Goal: Transaction & Acquisition: Purchase product/service

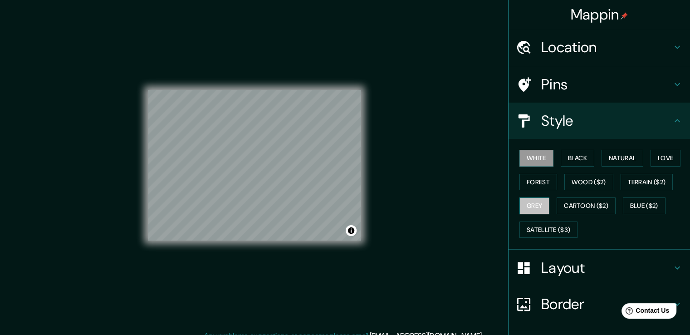
click at [526, 206] on button "Grey" at bounding box center [535, 205] width 30 height 17
click at [518, 191] on div "White Black Natural Love Forest Wood ($2) Terrain ($2) Grey Cartoon ($2) Blue (…" at bounding box center [603, 193] width 174 height 95
click at [524, 186] on button "Forest" at bounding box center [539, 182] width 38 height 17
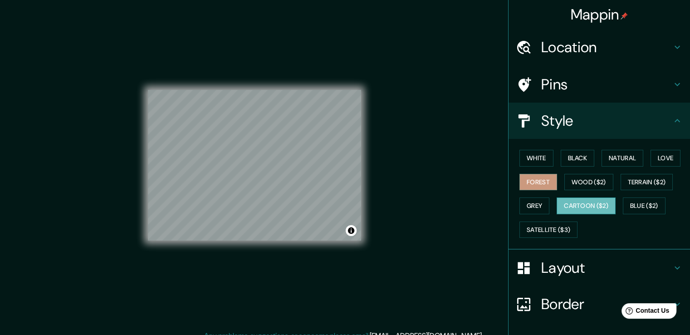
click at [586, 199] on button "Cartoon ($2)" at bounding box center [586, 205] width 59 height 17
click at [532, 205] on button "Grey" at bounding box center [535, 205] width 30 height 17
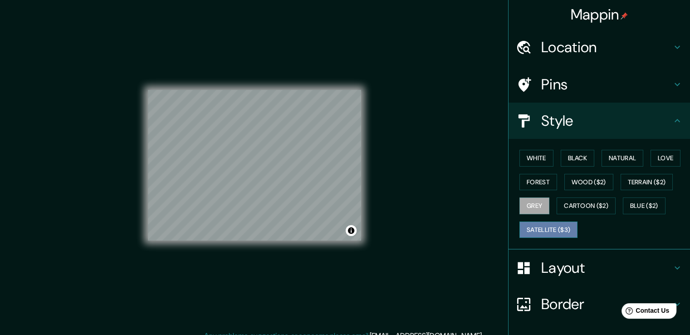
click at [529, 231] on button "Satellite ($3)" at bounding box center [549, 229] width 58 height 17
click at [435, 137] on div "Mappin Location [GEOGRAPHIC_DATA], [GEOGRAPHIC_DATA], [GEOGRAPHIC_DATA] Pins St…" at bounding box center [345, 172] width 690 height 345
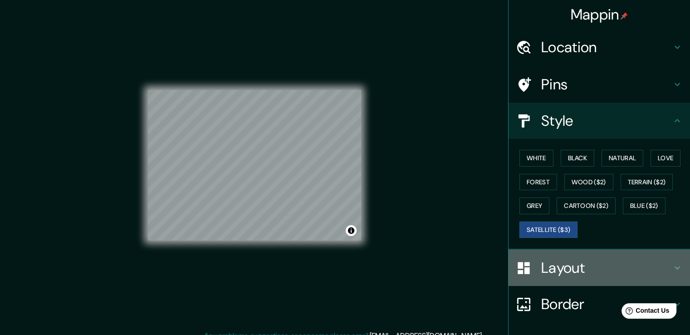
click at [557, 256] on div "Layout" at bounding box center [600, 268] width 182 height 36
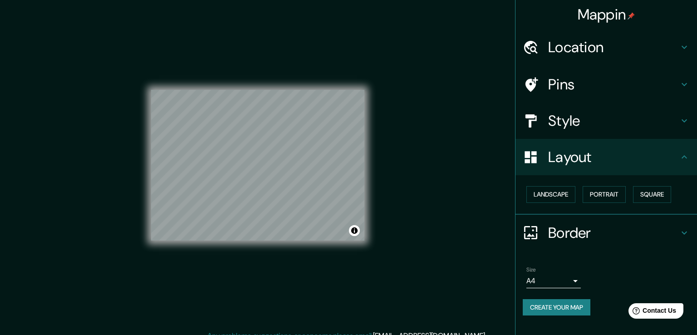
click at [553, 282] on body "Mappin Location [GEOGRAPHIC_DATA], [GEOGRAPHIC_DATA], [GEOGRAPHIC_DATA] Pins St…" at bounding box center [348, 167] width 697 height 335
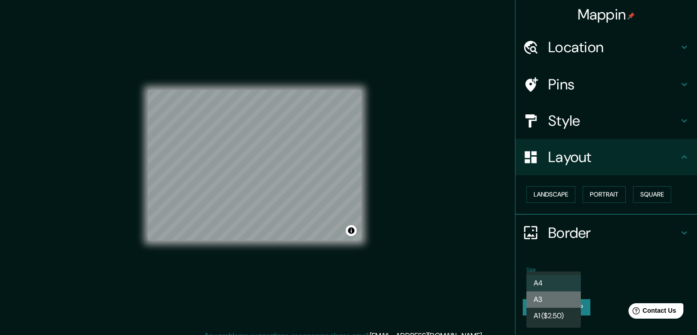
click at [552, 300] on li "A3" at bounding box center [553, 299] width 54 height 16
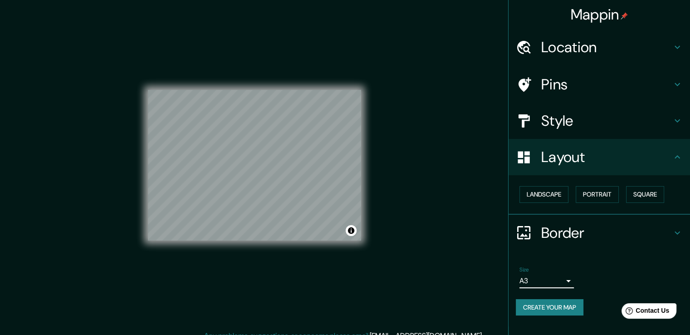
click at [534, 230] on div at bounding box center [528, 233] width 25 height 16
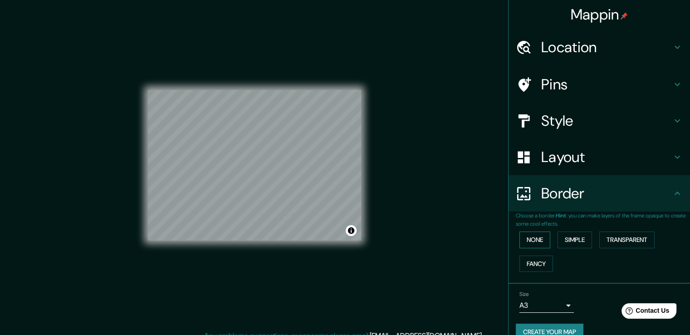
click at [533, 242] on button "None" at bounding box center [535, 239] width 31 height 17
click at [529, 255] on button "Fancy" at bounding box center [537, 263] width 34 height 17
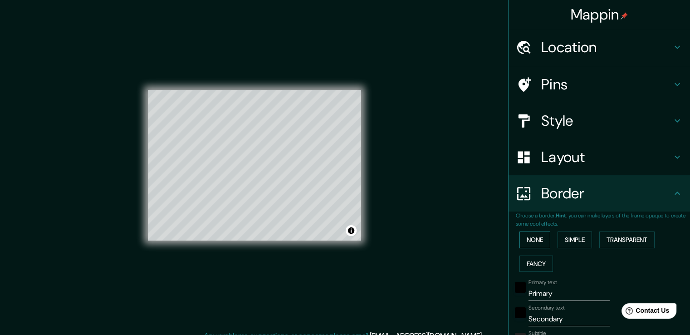
click at [524, 240] on button "None" at bounding box center [535, 239] width 31 height 17
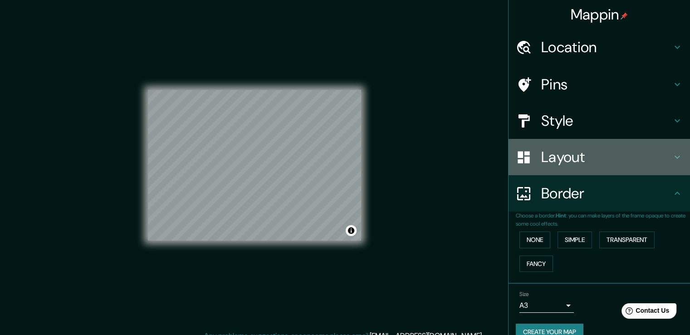
click at [543, 168] on div "Layout" at bounding box center [600, 157] width 182 height 36
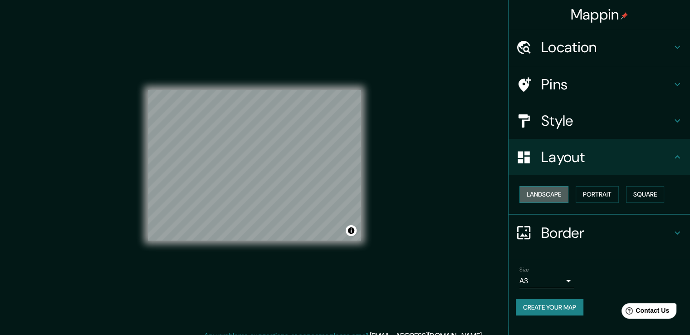
click at [535, 199] on button "Landscape" at bounding box center [544, 194] width 49 height 17
click at [585, 196] on button "Portrait" at bounding box center [597, 194] width 43 height 17
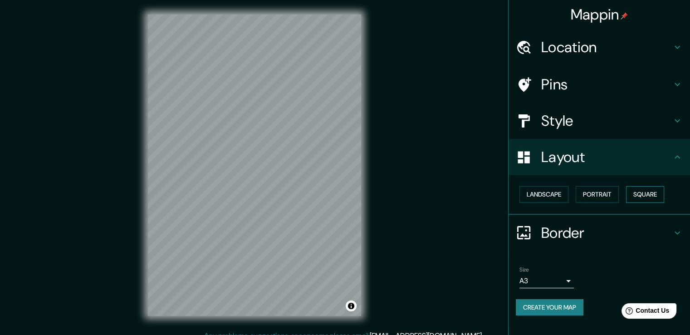
click at [636, 194] on button "Square" at bounding box center [645, 194] width 38 height 17
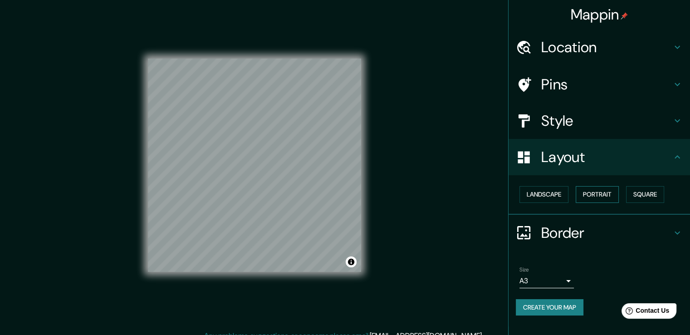
click at [610, 192] on button "Portrait" at bounding box center [597, 194] width 43 height 17
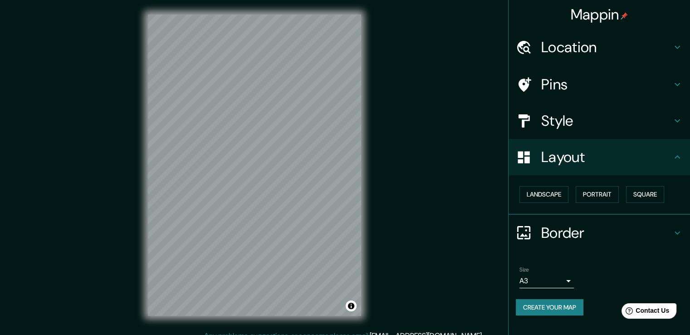
click at [586, 123] on h4 "Style" at bounding box center [606, 121] width 131 height 18
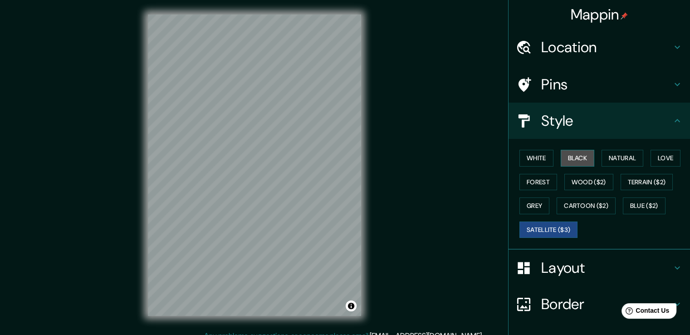
click at [581, 157] on button "Black" at bounding box center [578, 158] width 34 height 17
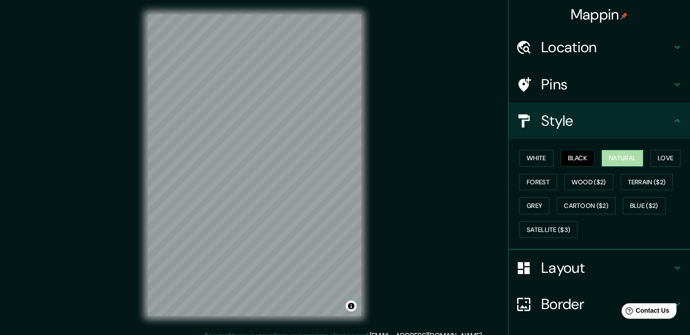
click at [614, 157] on button "Natural" at bounding box center [623, 158] width 42 height 17
click at [530, 185] on button "Forest" at bounding box center [539, 182] width 38 height 17
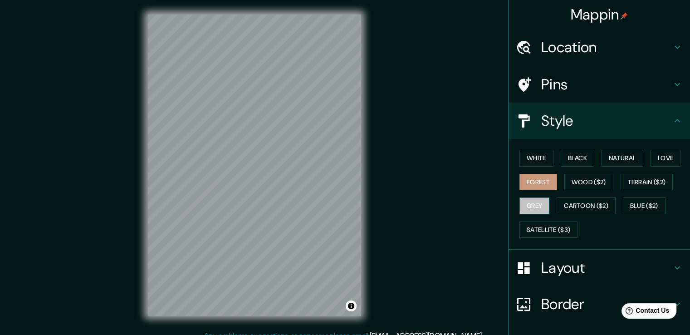
click at [534, 203] on button "Grey" at bounding box center [535, 205] width 30 height 17
click at [571, 203] on button "Cartoon ($2)" at bounding box center [586, 205] width 59 height 17
